Goal: Information Seeking & Learning: Understand process/instructions

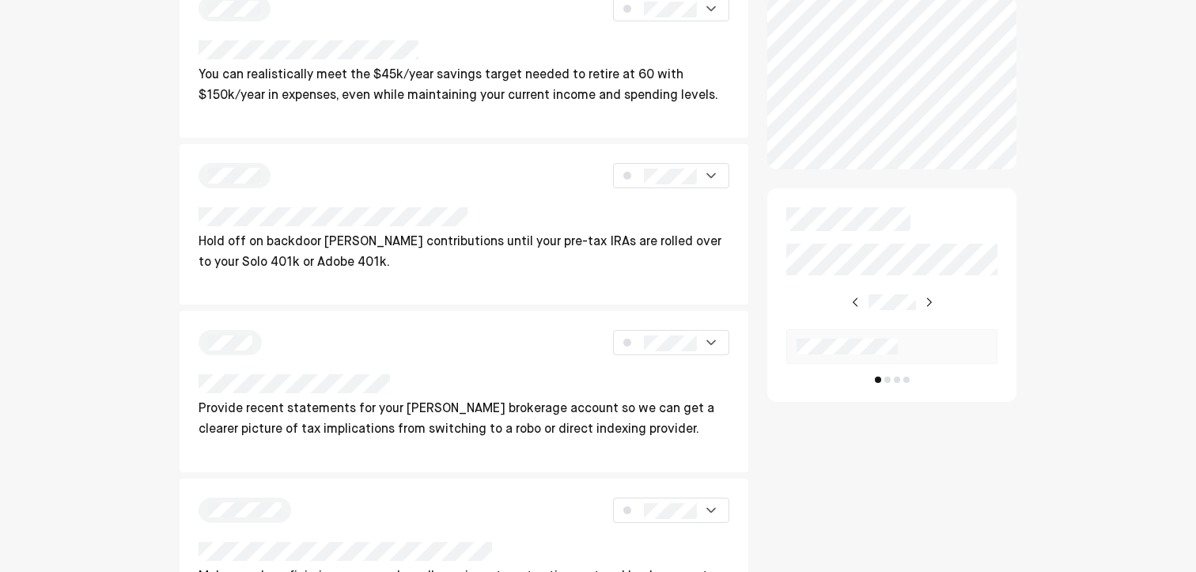
scroll to position [460, 0]
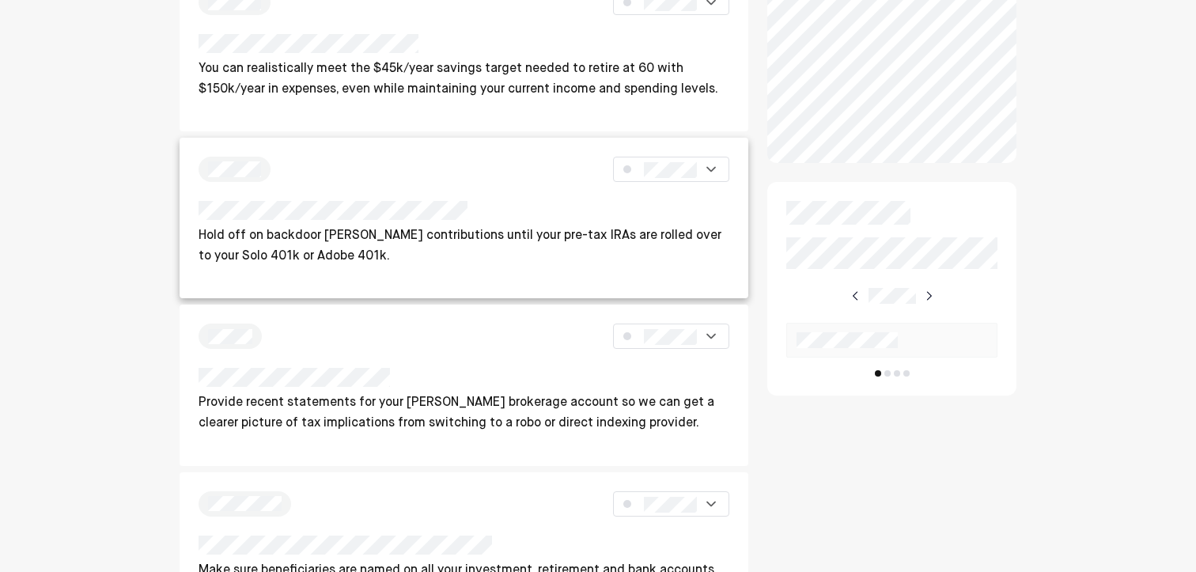
click at [376, 244] on p "Hold off on backdoor [PERSON_NAME] contributions until your pre-tax IRAs are ro…" at bounding box center [465, 246] width 532 height 40
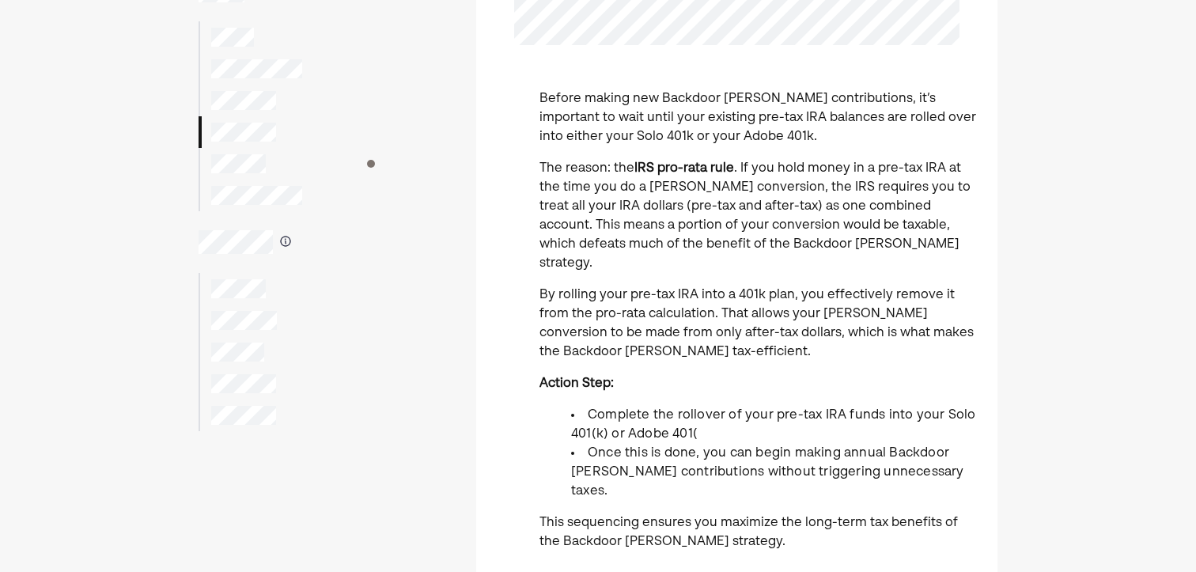
scroll to position [262, 0]
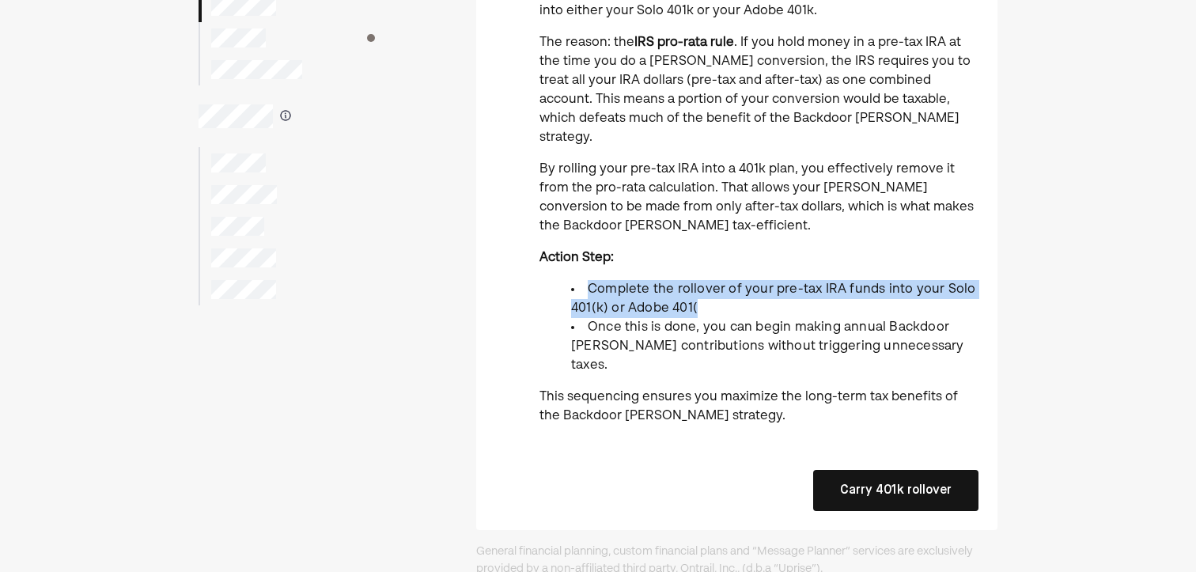
drag, startPoint x: 709, startPoint y: 298, endPoint x: 578, endPoint y: 275, distance: 132.7
click at [578, 280] on ul "Complete the rollover of your pre-tax IRA funds into your Solo 401(k) or Adobe …" at bounding box center [759, 327] width 439 height 95
copy span "Complete the rollover of your pre-tax IRA funds into your Solo 401(k) or Adobe …"
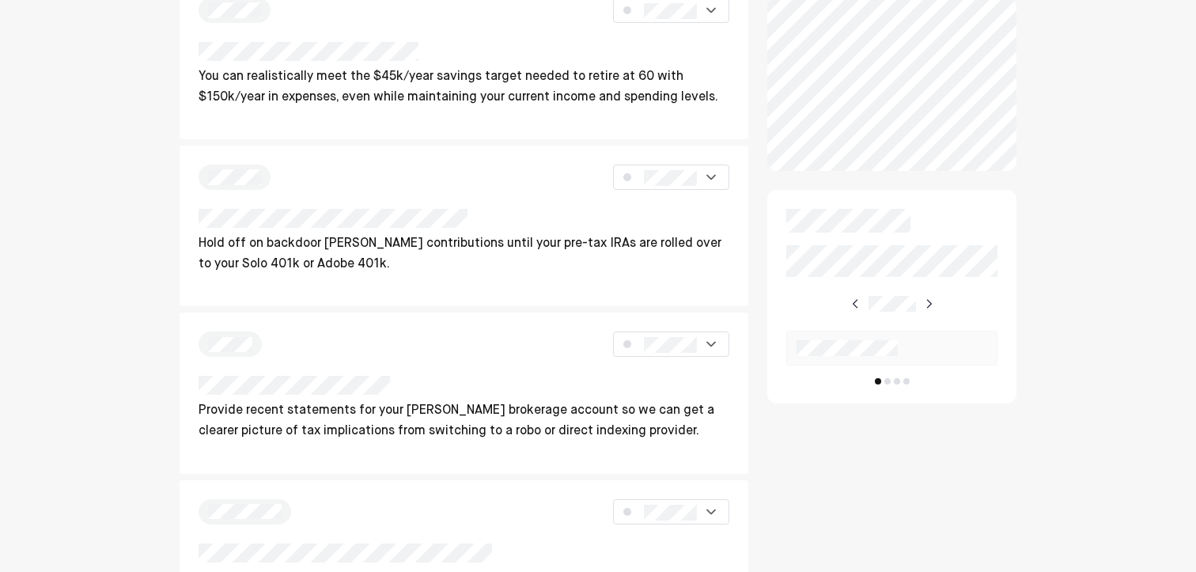
scroll to position [495, 0]
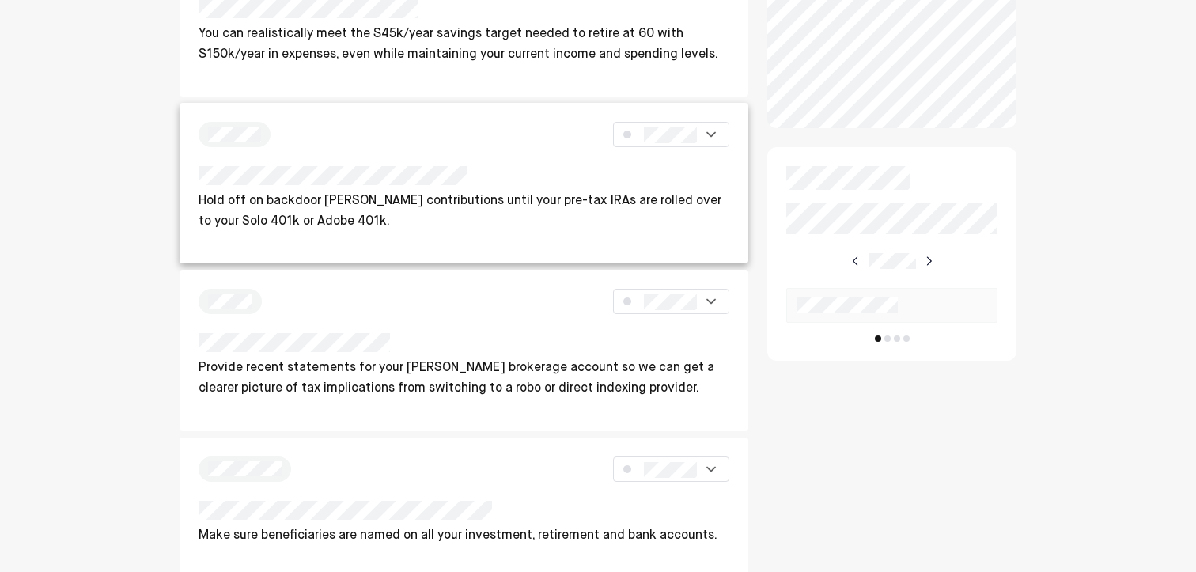
click at [417, 202] on p "Hold off on backdoor [PERSON_NAME] contributions until your pre-tax IRAs are ro…" at bounding box center [465, 211] width 532 height 40
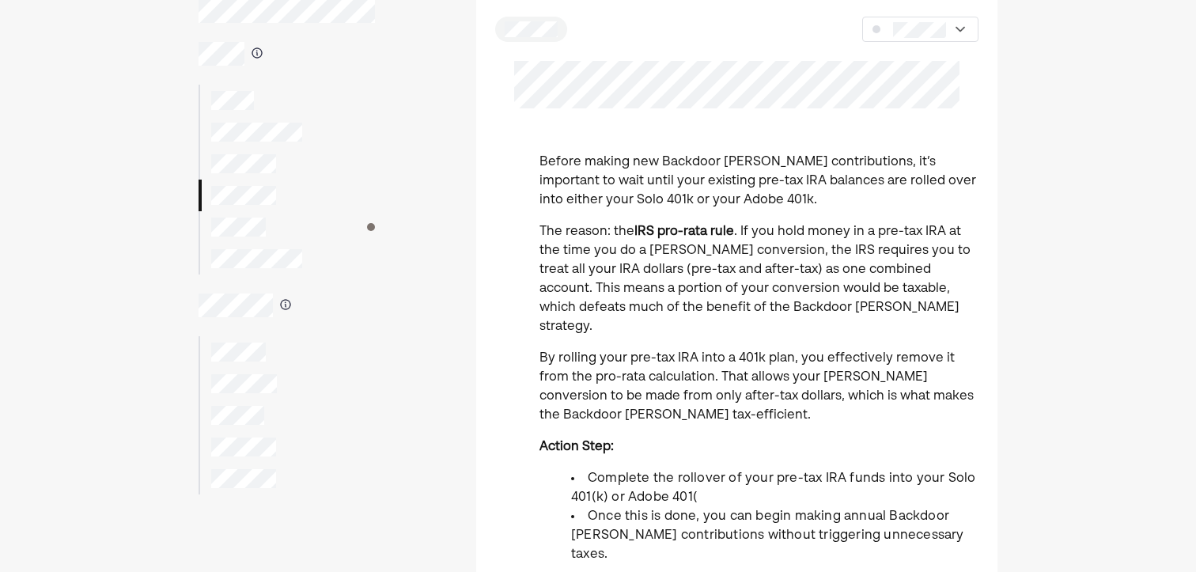
scroll to position [105, 0]
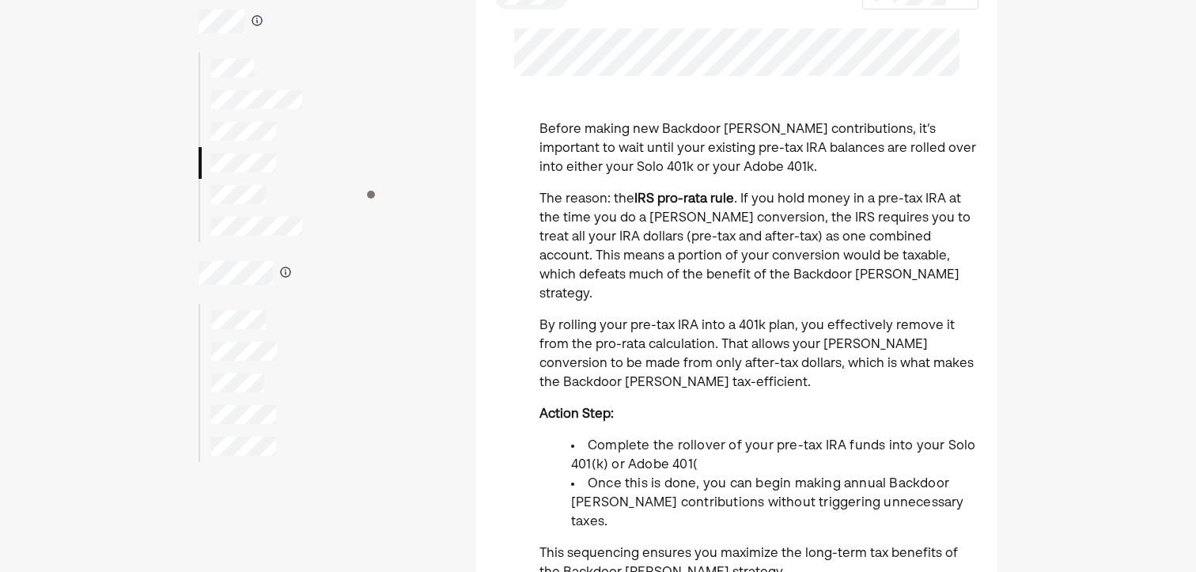
drag, startPoint x: 777, startPoint y: 427, endPoint x: 859, endPoint y: 425, distance: 81.5
click at [859, 440] on span "Complete the rollover of your pre-tax IRA funds into your Solo 401(k) or Adobe …" at bounding box center [773, 456] width 404 height 32
drag, startPoint x: 771, startPoint y: 430, endPoint x: 878, endPoint y: 430, distance: 106.8
click at [878, 440] on span "Complete the rollover of your pre-tax IRA funds into your Solo 401(k) or Adobe …" at bounding box center [773, 456] width 404 height 32
copy span "pre-tax IRA funds"
